Goal: Task Accomplishment & Management: Use online tool/utility

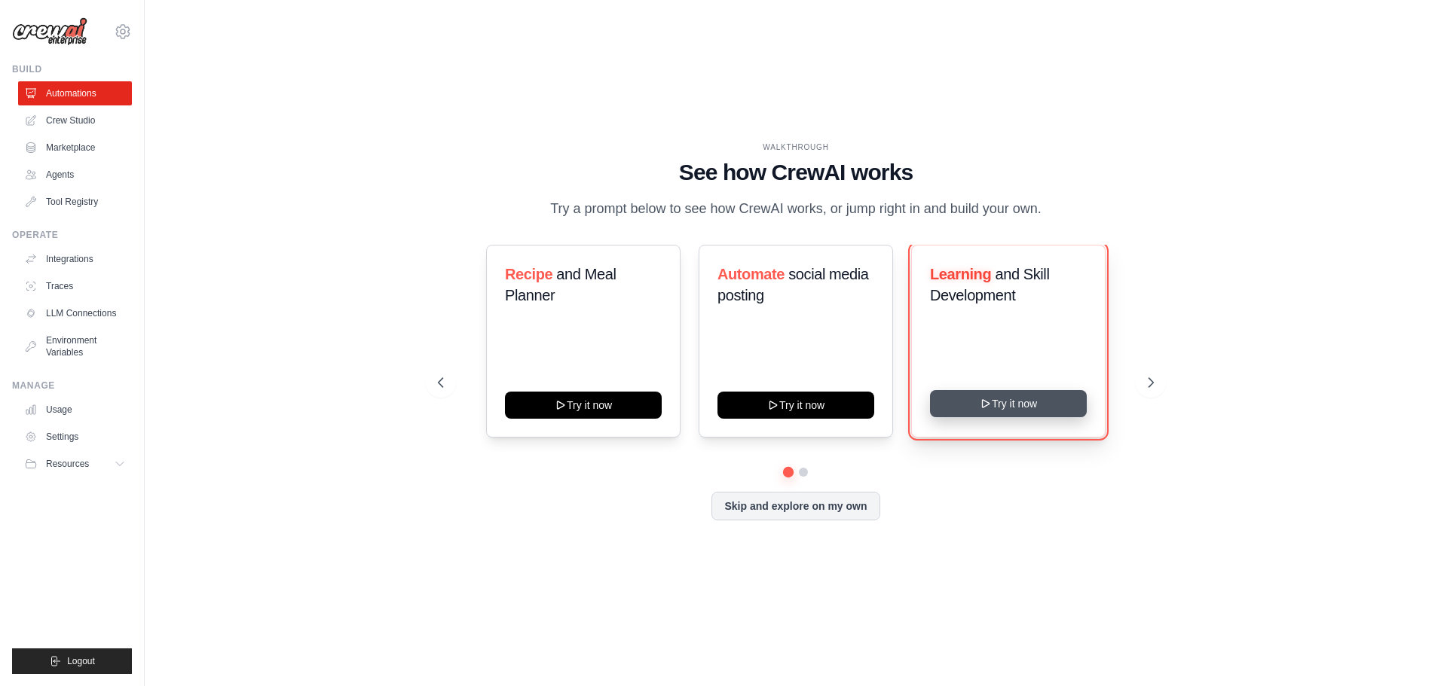
click at [1051, 417] on button "Try it now" at bounding box center [1008, 403] width 157 height 27
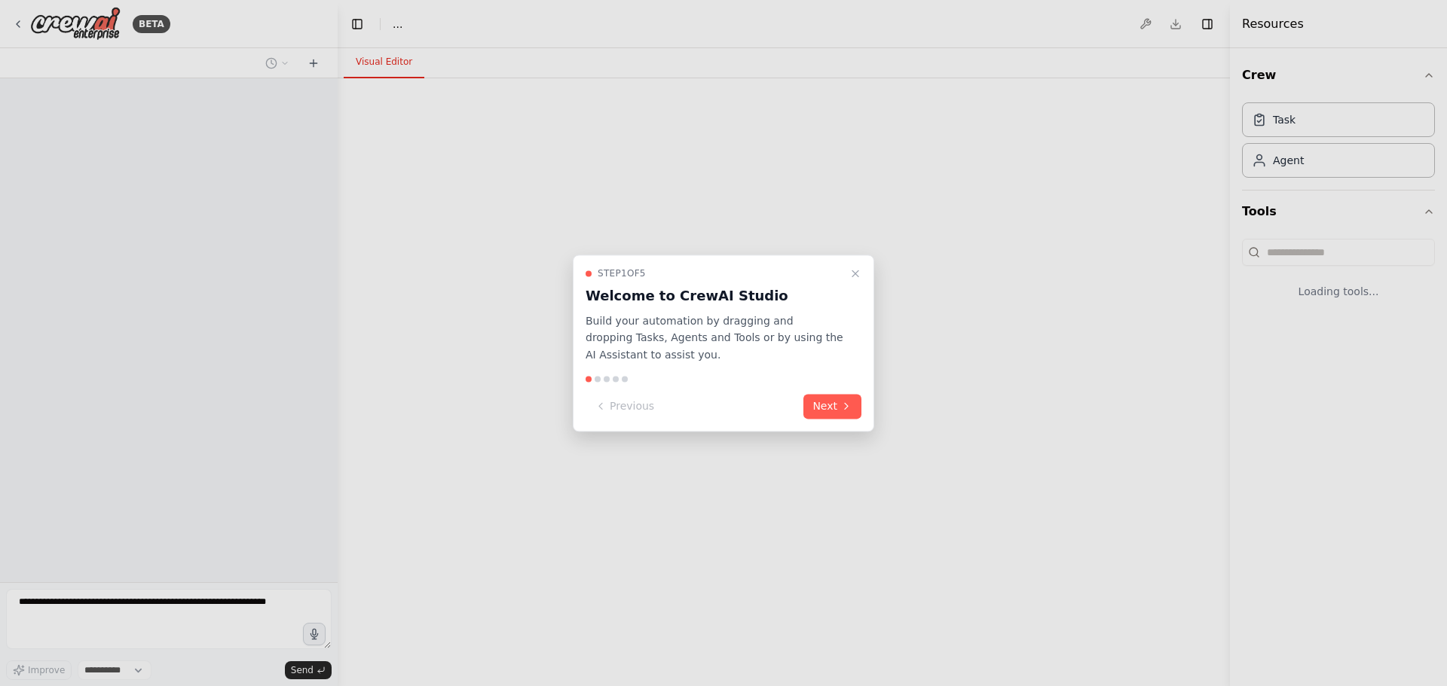
select select "****"
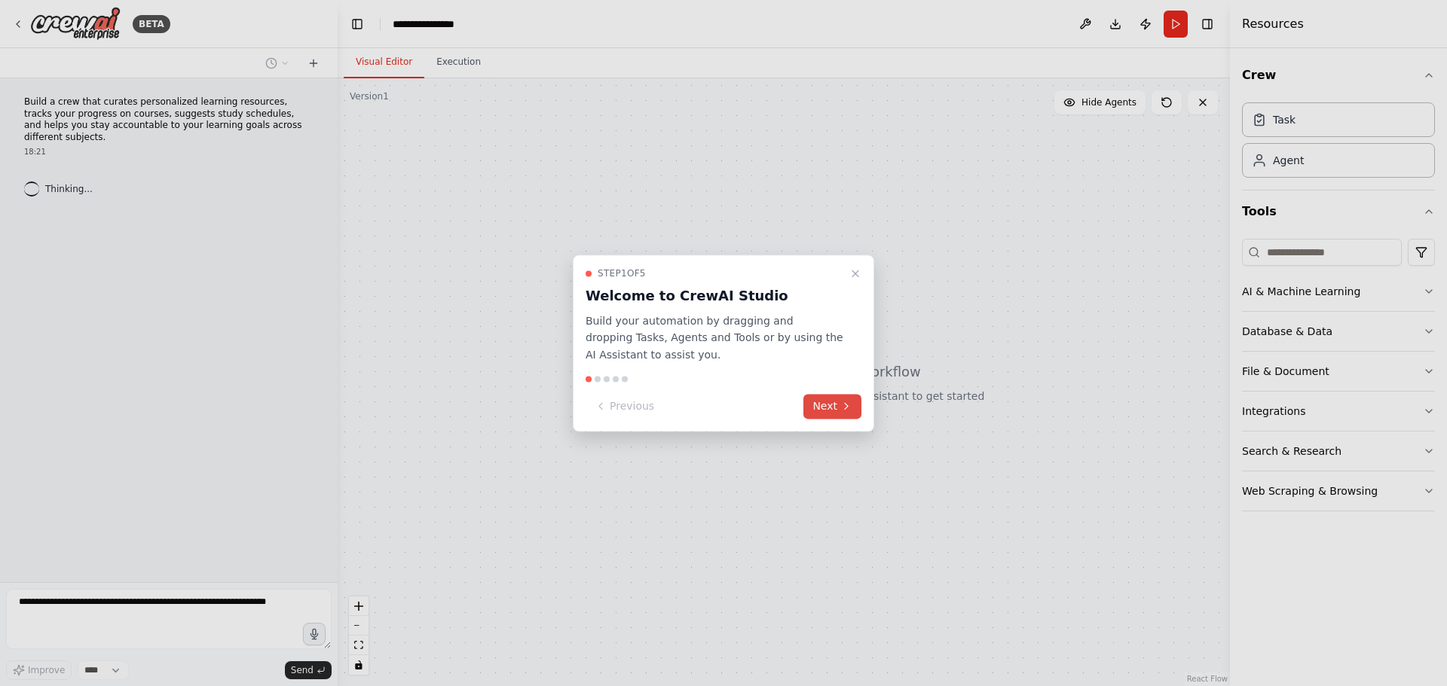
click at [825, 408] on button "Next" at bounding box center [832, 406] width 58 height 25
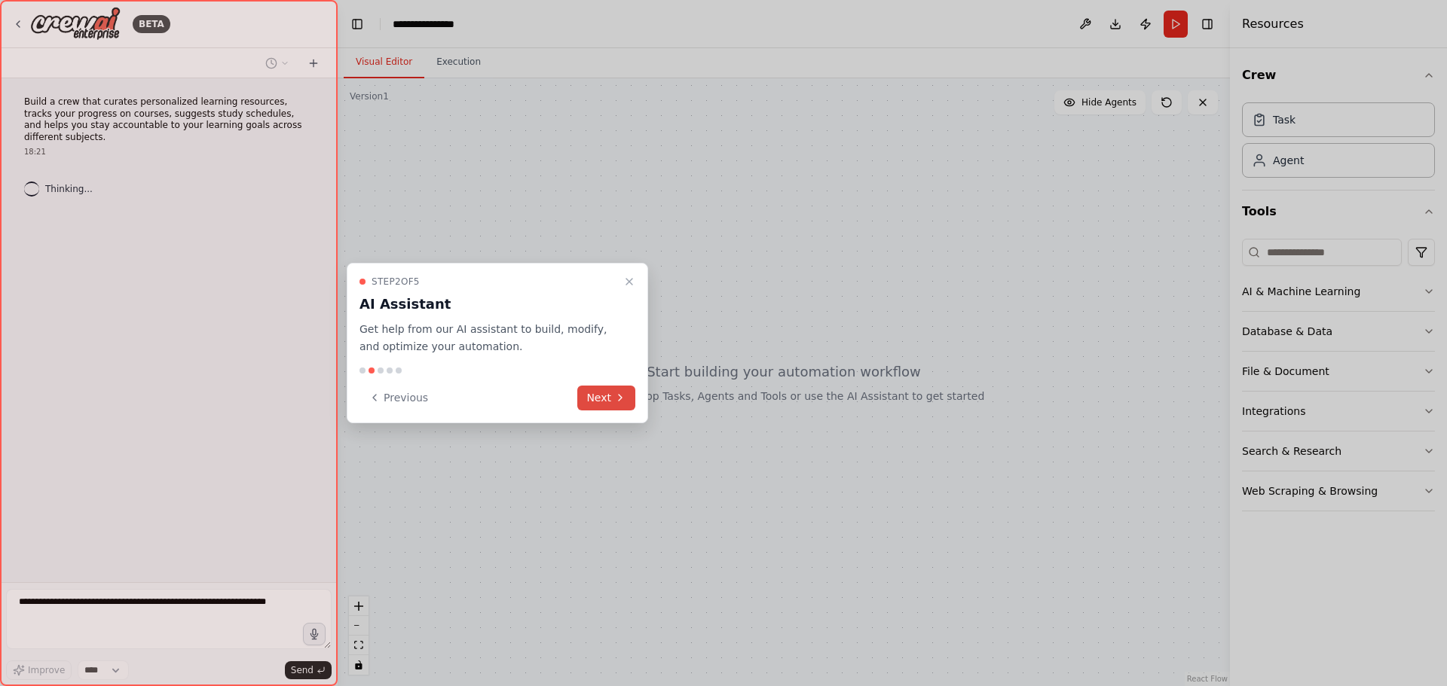
click at [608, 394] on button "Next" at bounding box center [606, 398] width 58 height 25
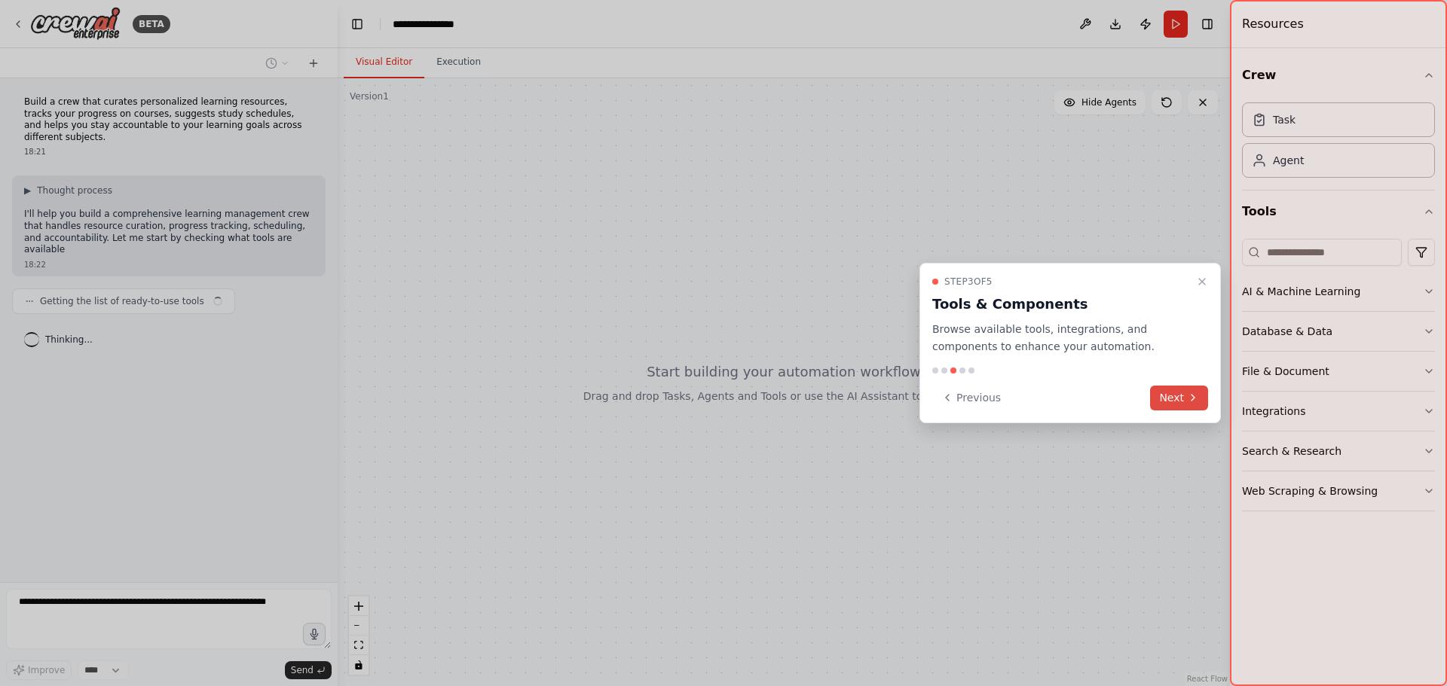
click at [1183, 398] on button "Next" at bounding box center [1179, 398] width 58 height 25
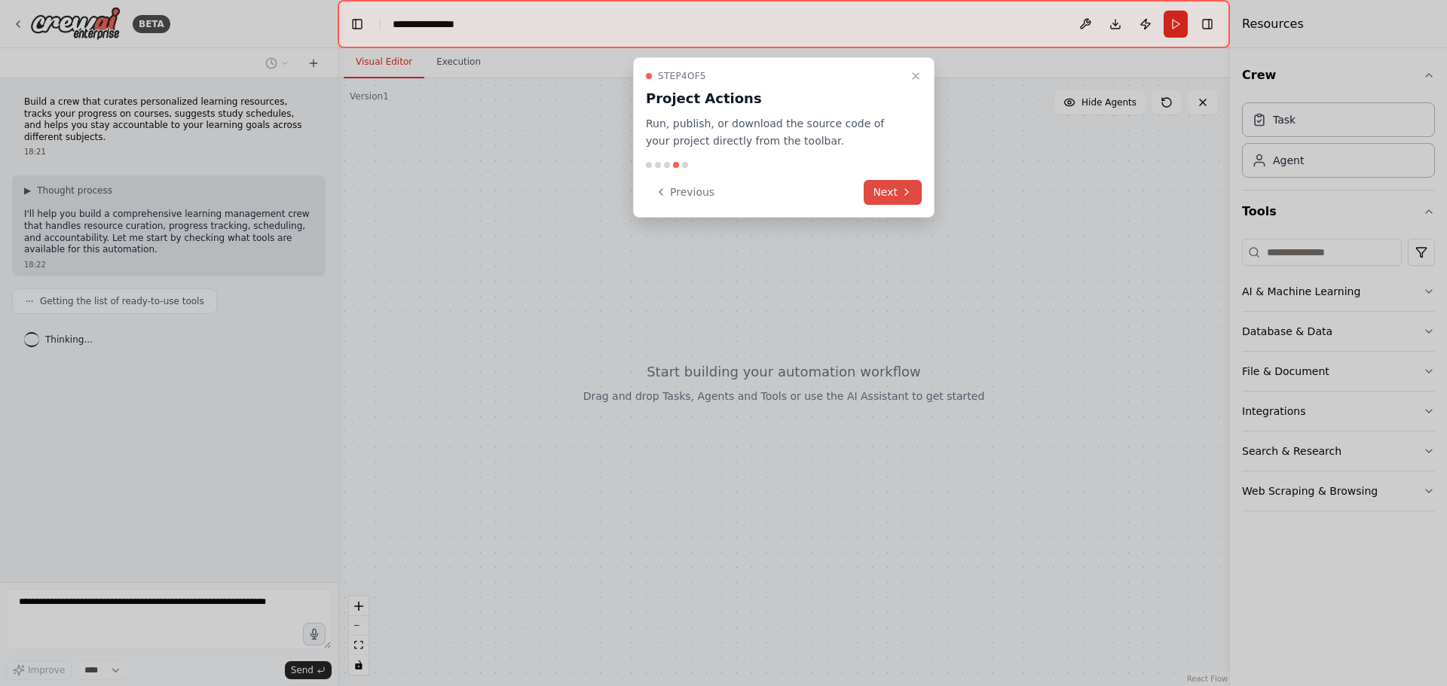
click at [894, 195] on button "Next" at bounding box center [892, 192] width 58 height 25
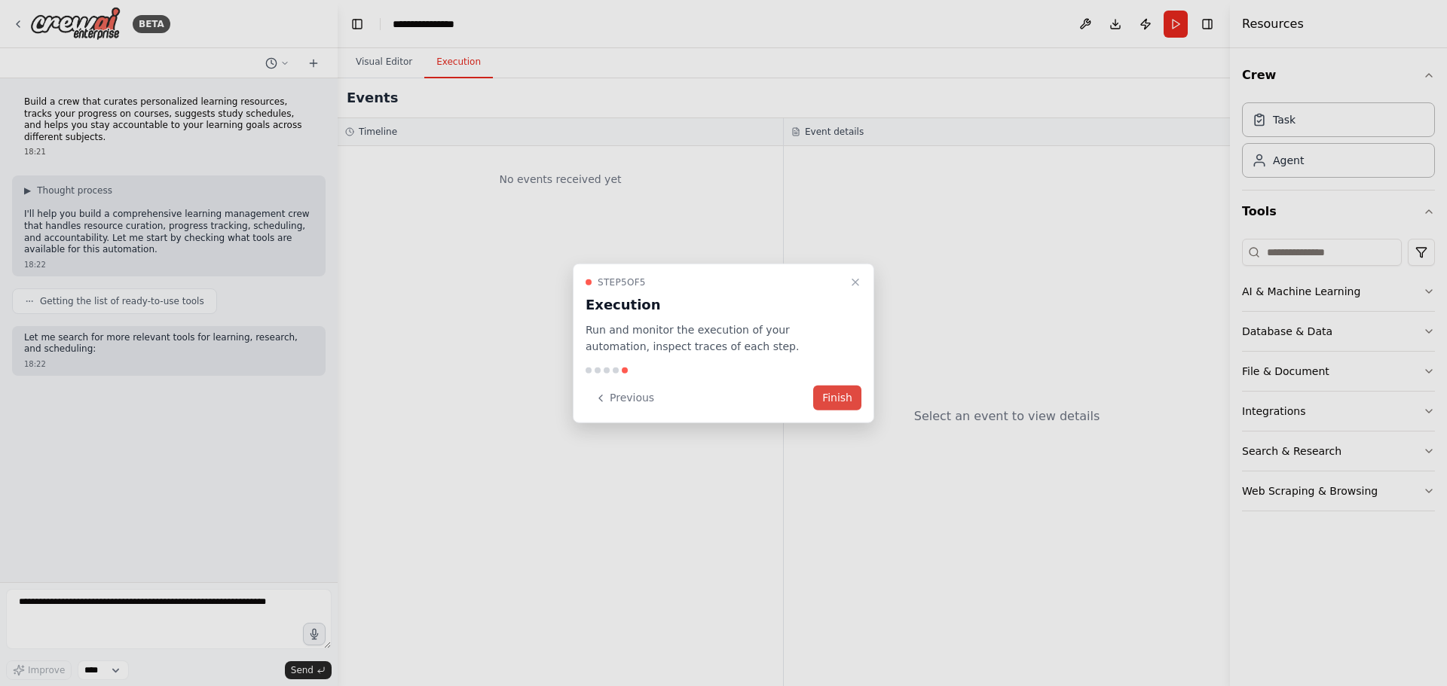
click at [851, 406] on button "Finish" at bounding box center [837, 398] width 48 height 25
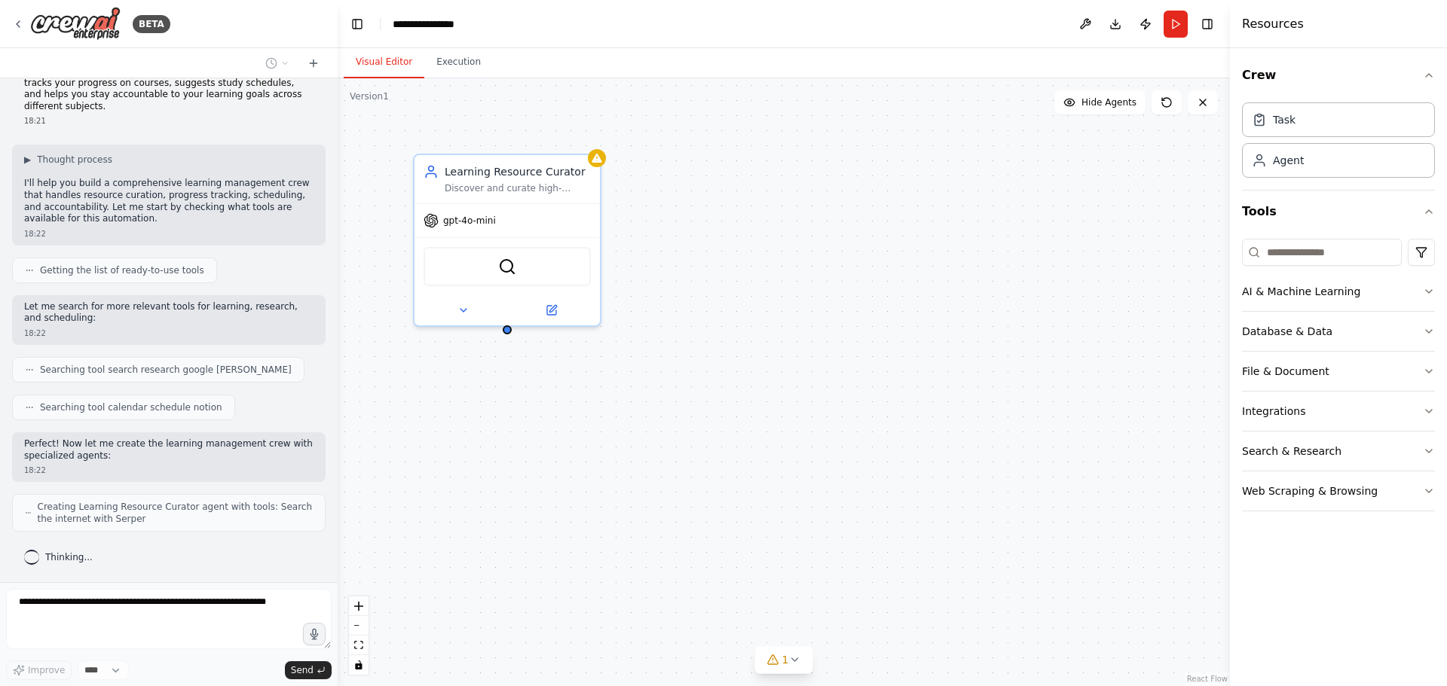
scroll to position [81, 0]
